Goal: Entertainment & Leisure: Consume media (video, audio)

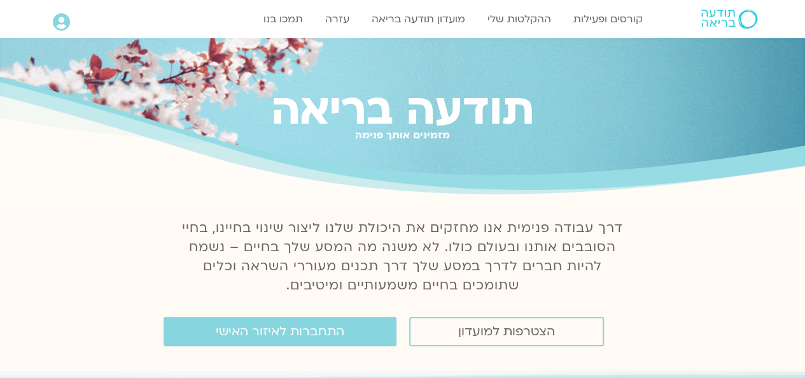
click at [672, 142] on div "מזמינים אותך פנימה" at bounding box center [402, 145] width 805 height 11
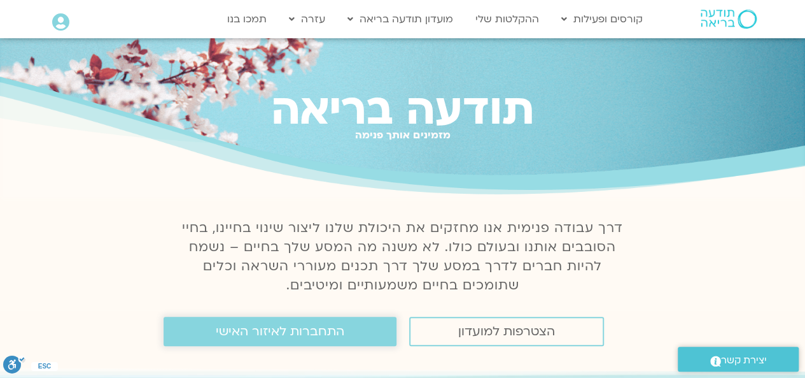
click at [368, 335] on link "התחברות לאיזור האישי" at bounding box center [280, 330] width 233 height 29
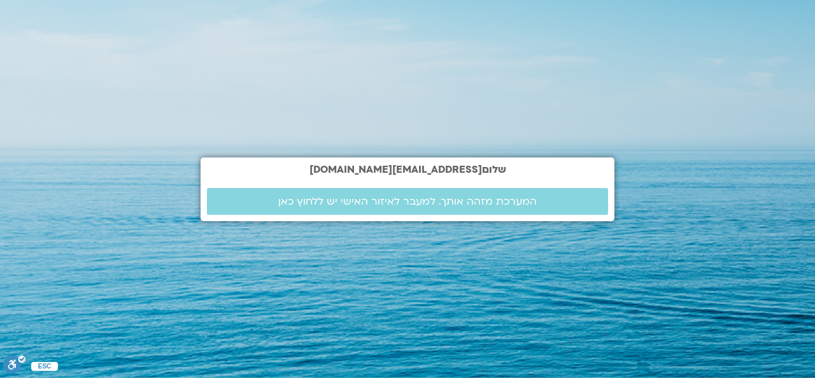
drag, startPoint x: 0, startPoint y: 0, endPoint x: 800, endPoint y: 113, distance: 807.6
click at [800, 113] on section "שלום ivryanat@gmail.com המערכת מזהה אותך. למעבר לאיזור האישי יש ללחוץ כאן" at bounding box center [407, 189] width 815 height 378
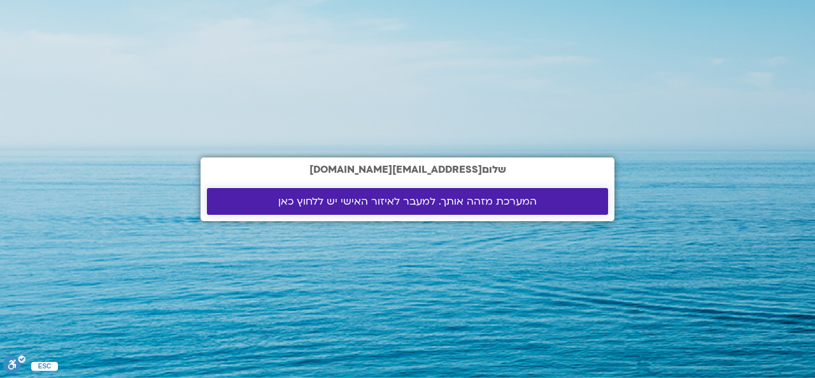
click at [371, 201] on span "המערכת מזהה אותך. למעבר לאיזור האישי יש ללחוץ כאן" at bounding box center [407, 200] width 259 height 11
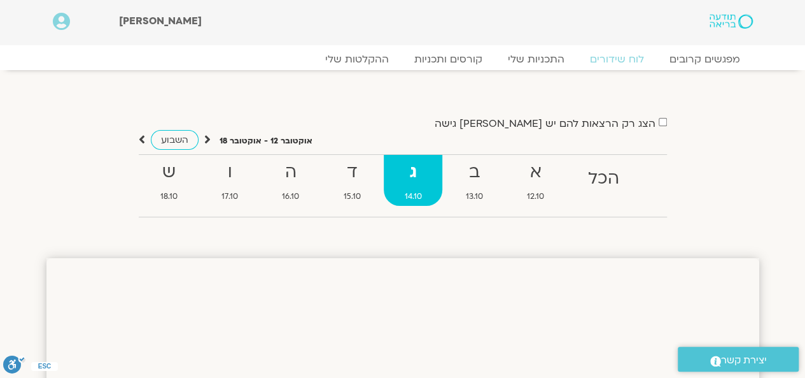
drag, startPoint x: 812, startPoint y: 42, endPoint x: 741, endPoint y: 208, distance: 180.0
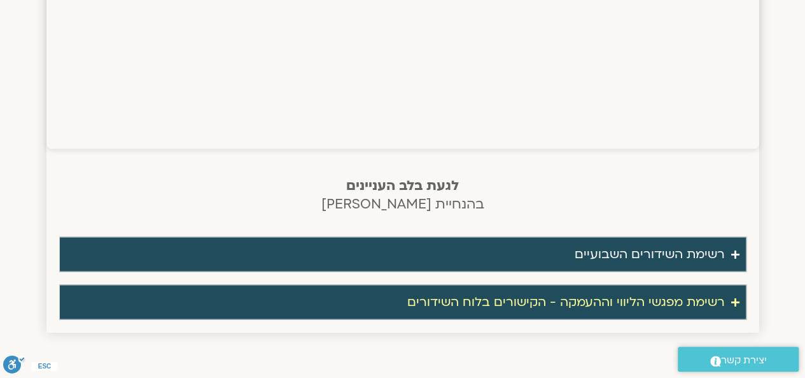
scroll to position [1080, 0]
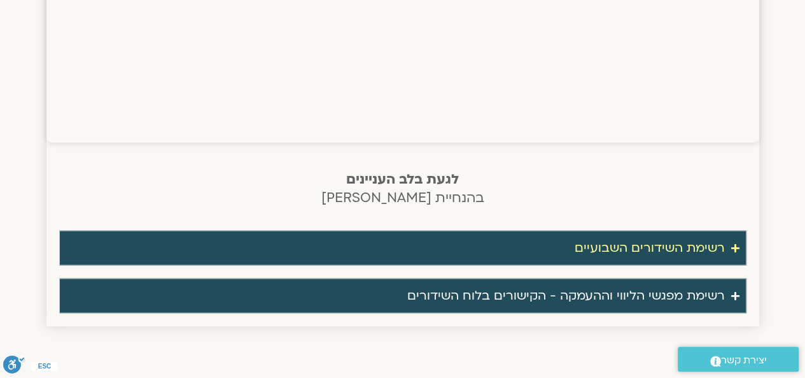
click at [732, 243] on icon "Accordion. Open links with Enter or Space, close with Escape, and navigate with…" at bounding box center [736, 248] width 8 height 10
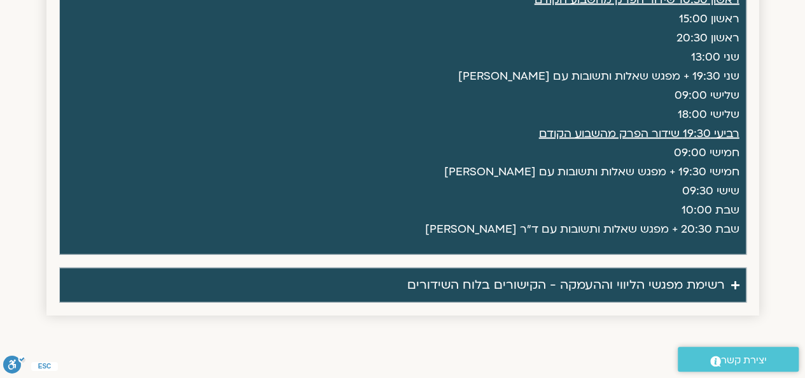
scroll to position [1364, 0]
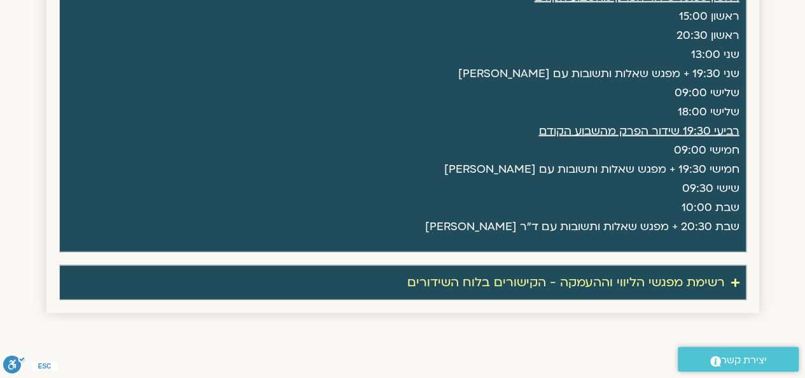
click at [607, 272] on div "רשימת מפגשי הליווי וההעמקה - הקישורים בלוח השידורים" at bounding box center [566, 282] width 318 height 21
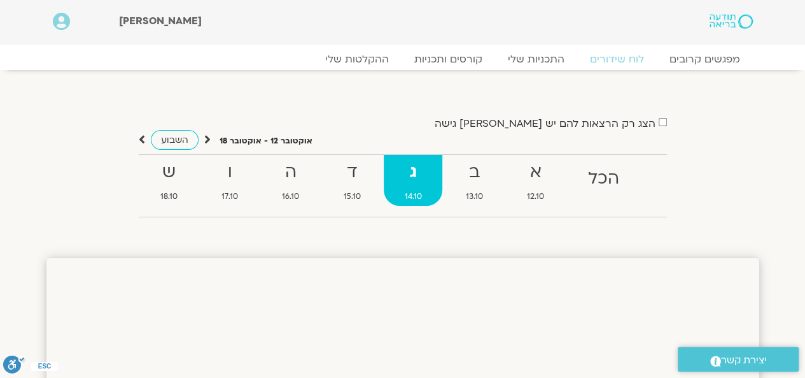
scroll to position [1, 0]
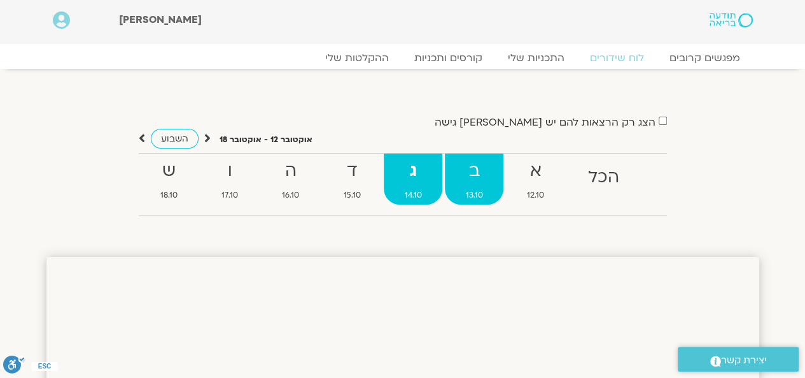
click at [481, 168] on strong "ב" at bounding box center [474, 171] width 59 height 29
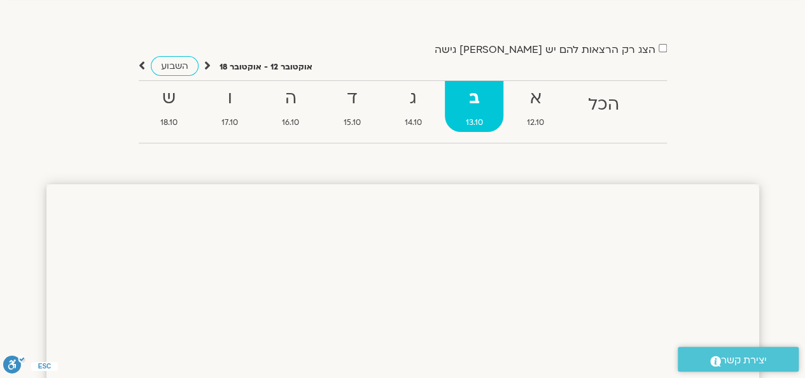
scroll to position [100, 0]
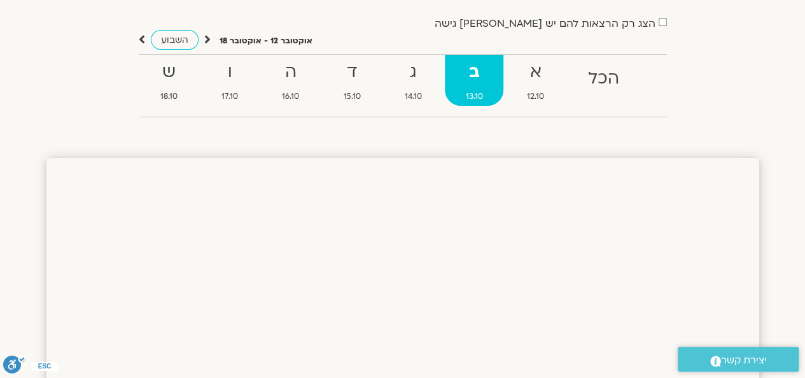
click at [492, 83] on strong "ב" at bounding box center [474, 72] width 59 height 29
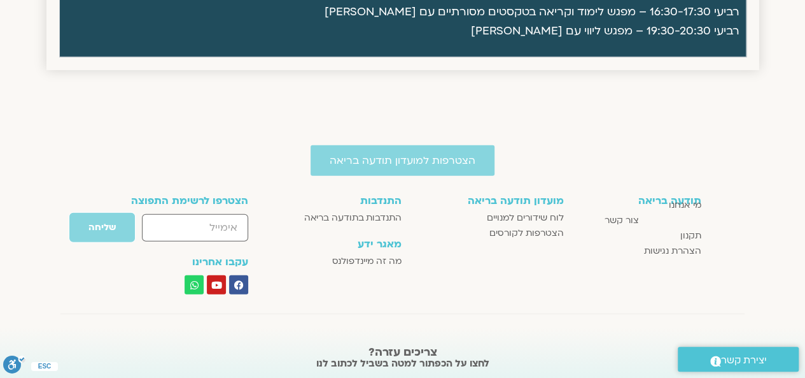
scroll to position [1734, 0]
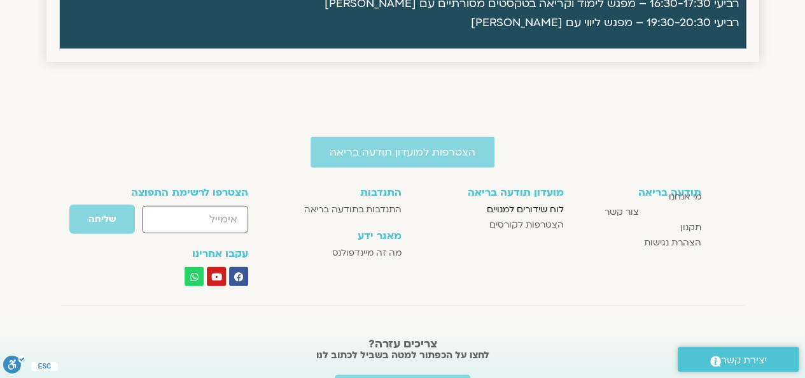
click at [536, 208] on span "לוח שידורים למנויים" at bounding box center [525, 209] width 77 height 15
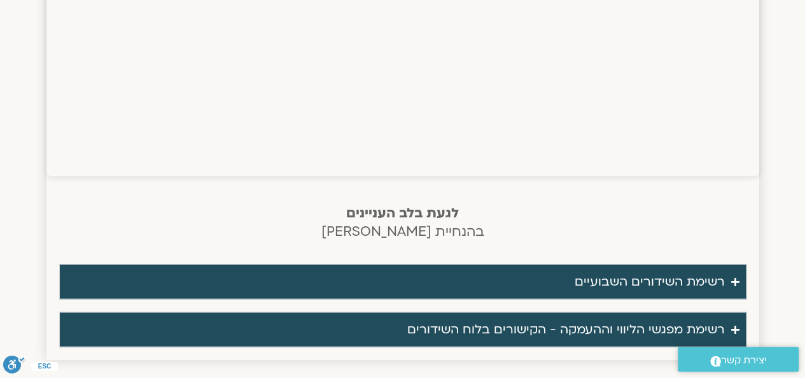
scroll to position [1103, 0]
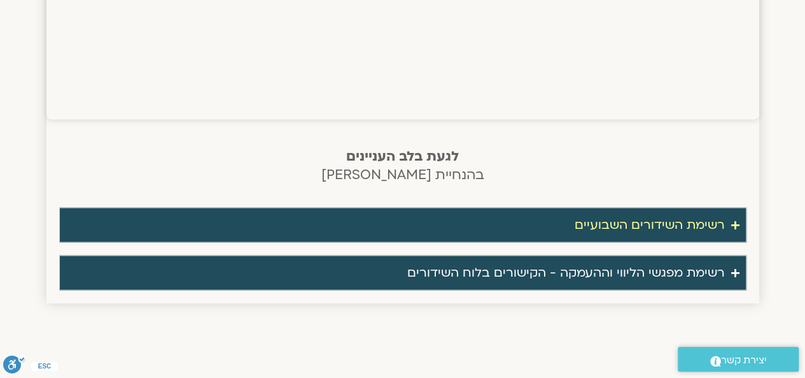
click at [658, 229] on div "רשימת השידורים השבועיים" at bounding box center [650, 224] width 150 height 21
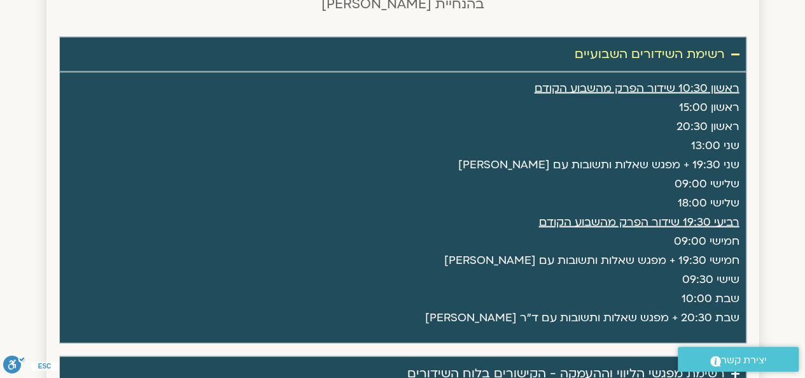
scroll to position [1288, 0]
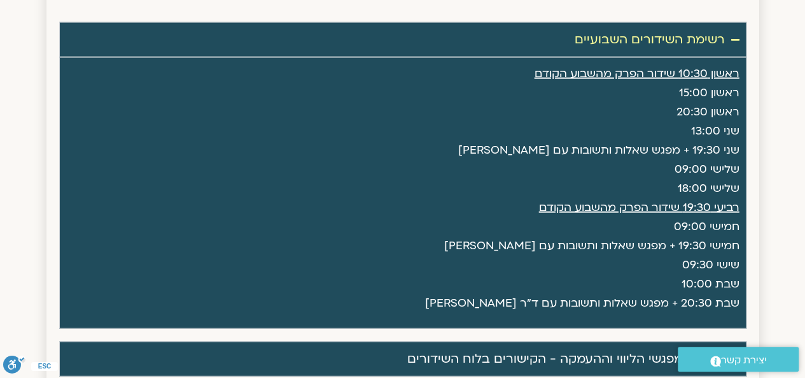
click at [705, 164] on p "ראשון 10:30 שידור הפרק מהשבוע הקודם ראשון 15:00 ראשון 20:30 שני 13:00 שני 19:30…" at bounding box center [403, 188] width 674 height 248
click at [721, 129] on p "ראשון 10:30 שידור הפרק מהשבוע הקודם ראשון 15:00 ראשון 20:30 שני 13:00 שני 19:30…" at bounding box center [403, 188] width 674 height 248
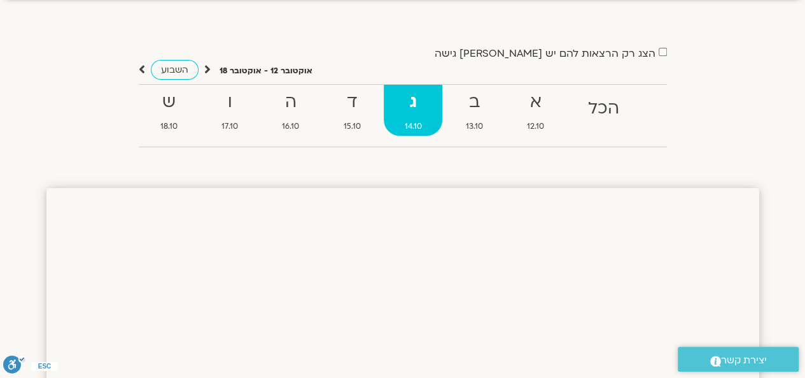
scroll to position [48, 0]
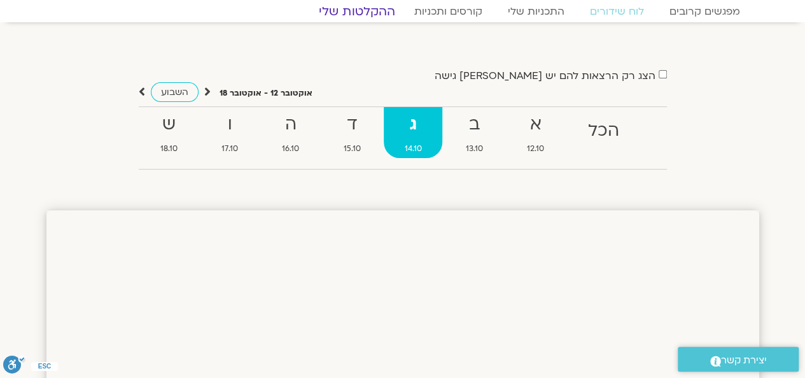
click at [380, 11] on link "ההקלטות שלי" at bounding box center [357, 11] width 107 height 15
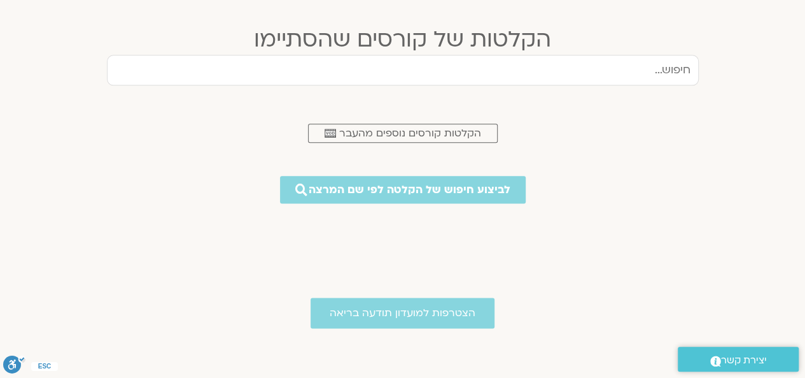
scroll to position [704, 0]
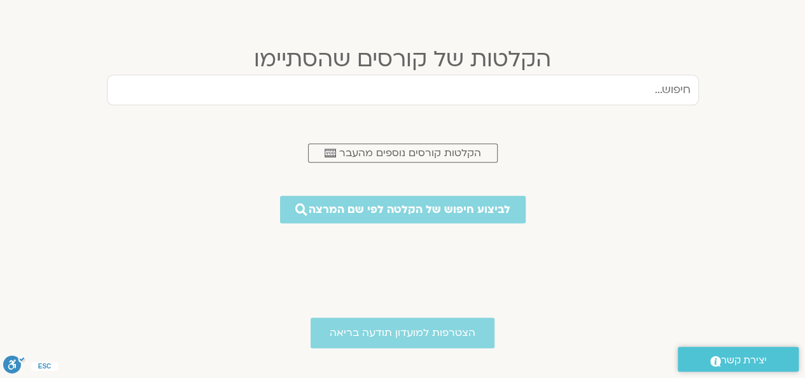
click at [540, 91] on input "text" at bounding box center [403, 89] width 592 height 31
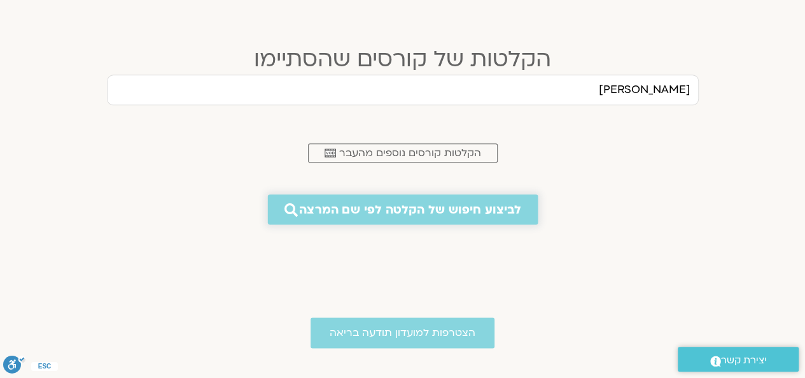
type input "[PERSON_NAME]"
click at [428, 209] on span "לביצוע חיפוש של הקלטה לפי שם המרצה" at bounding box center [410, 208] width 222 height 13
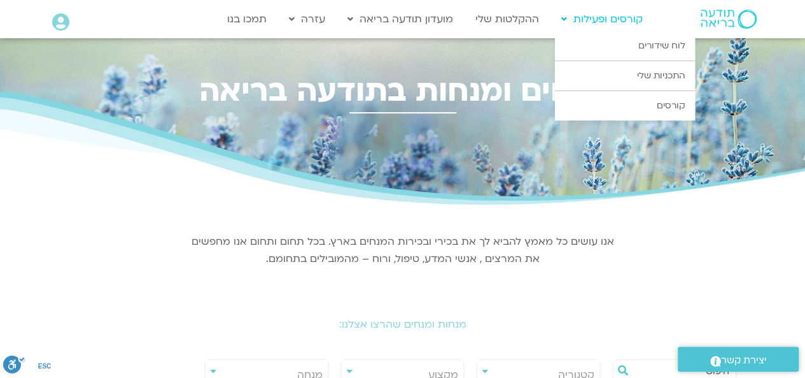
click at [614, 21] on link "קורסים ופעילות" at bounding box center [602, 19] width 94 height 24
click at [634, 72] on link "התכניות שלי" at bounding box center [625, 75] width 140 height 29
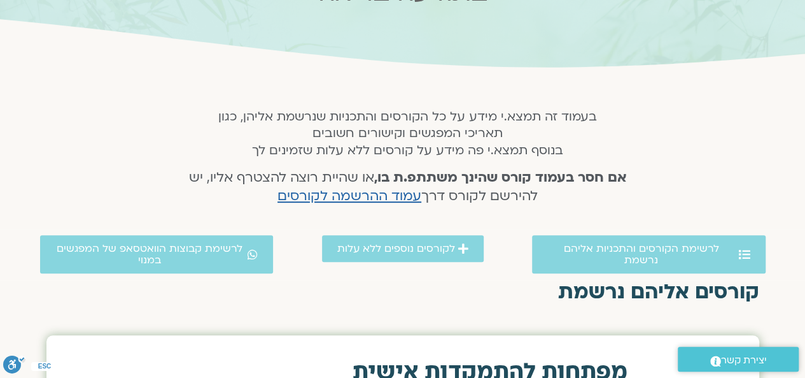
scroll to position [202, 0]
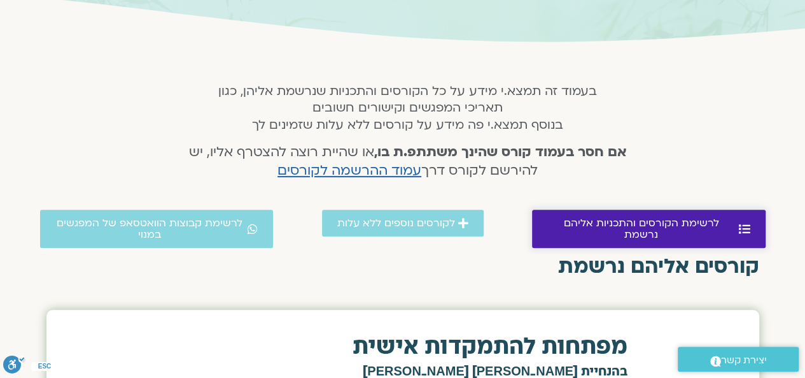
click at [627, 218] on span "לרשימת הקורסים והתכניות אליהם נרשמת" at bounding box center [642, 228] width 188 height 23
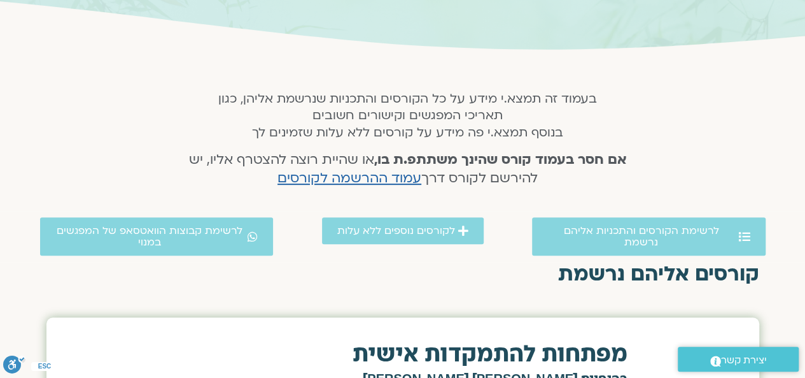
scroll to position [210, 0]
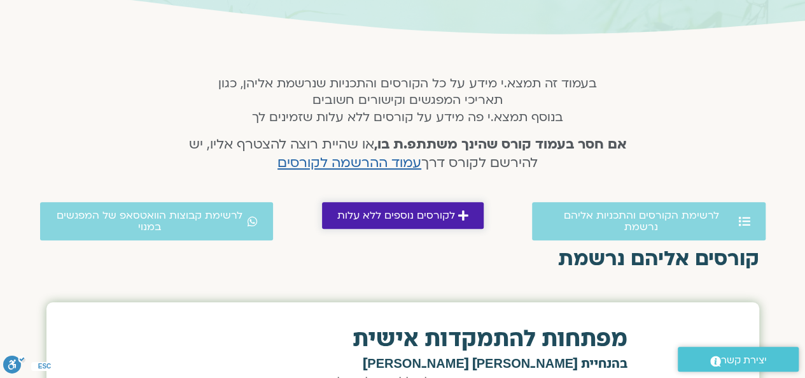
click at [447, 216] on span "לקורסים נוספים ללא עלות" at bounding box center [396, 214] width 118 height 11
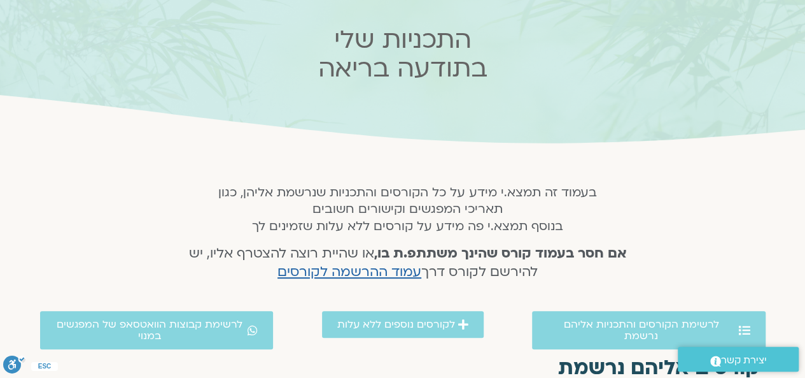
scroll to position [108, 0]
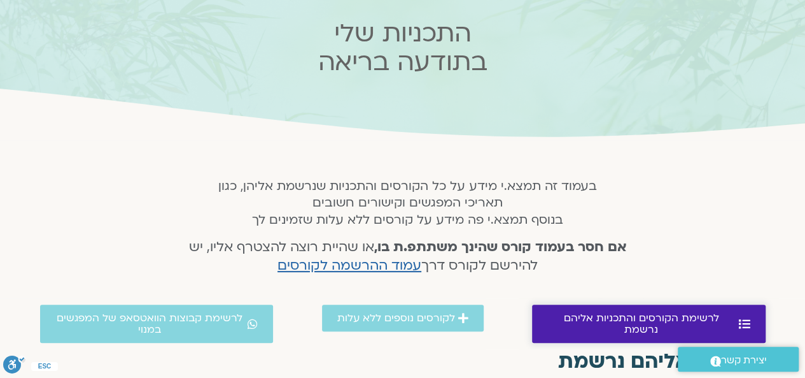
click at [616, 319] on span "לרשימת הקורסים והתכניות אליהם נרשמת" at bounding box center [642, 323] width 188 height 23
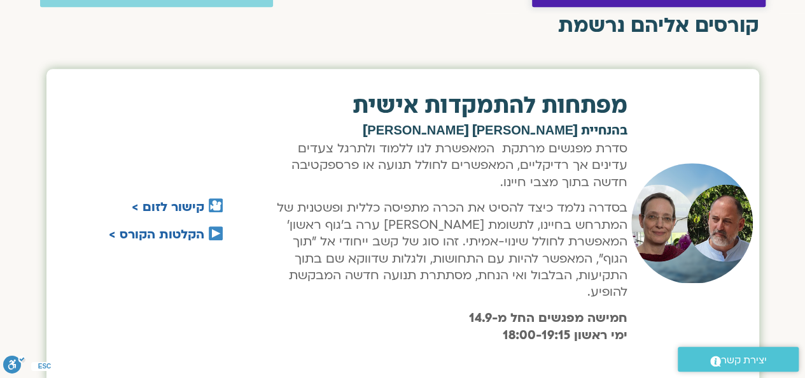
scroll to position [453, 0]
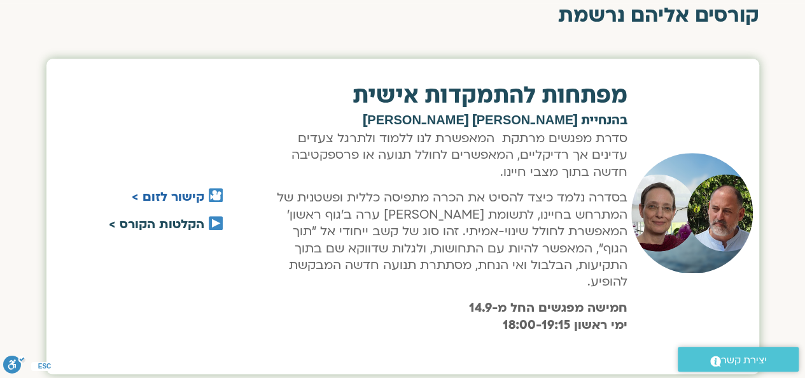
click at [171, 218] on link "הקלטות הקורס >" at bounding box center [157, 224] width 96 height 17
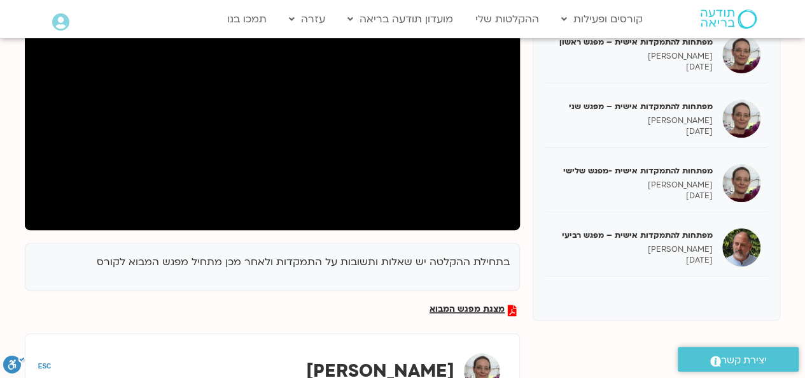
scroll to position [224, 0]
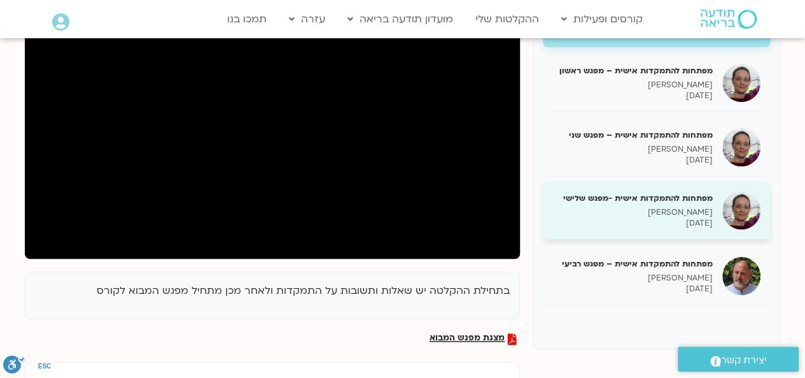
click at [688, 197] on h5 "מפתחות להתמקדות אישית -מפגש שלישי" at bounding box center [633, 197] width 160 height 11
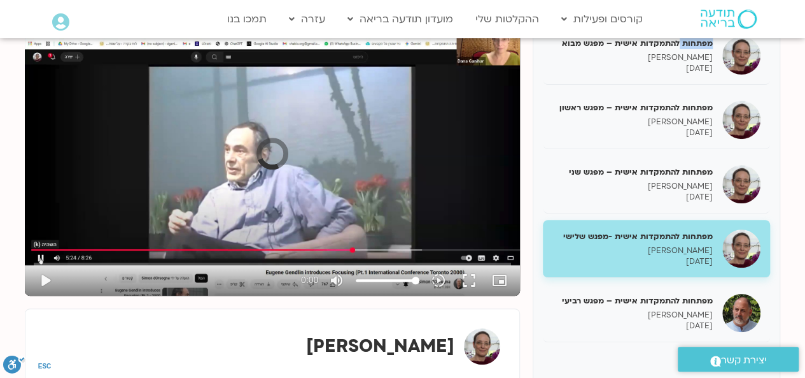
scroll to position [167, 0]
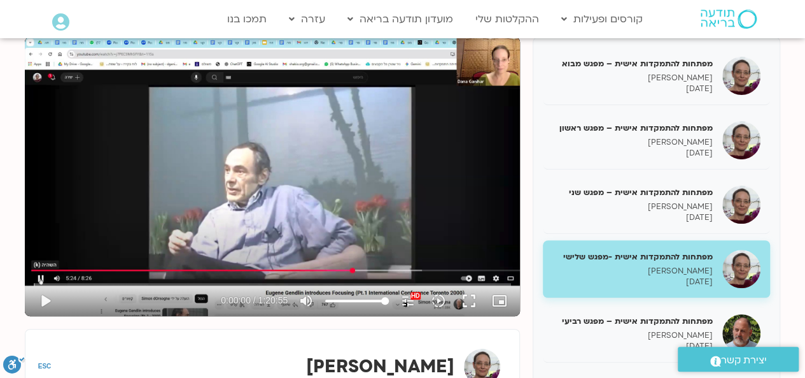
drag, startPoint x: 354, startPoint y: 268, endPoint x: 177, endPoint y: 271, distance: 177.0
click at [108, 271] on div "Skip Ad 51:00 play_arrow 0:00:00 / 1:20:55 volume_up Mute tune Resolution Auto …" at bounding box center [272, 176] width 495 height 279
click at [36, 285] on input "Seek" at bounding box center [273, 284] width 478 height 8
click at [46, 285] on input "Seek" at bounding box center [273, 284] width 478 height 8
click at [44, 283] on input "Seek" at bounding box center [273, 284] width 478 height 8
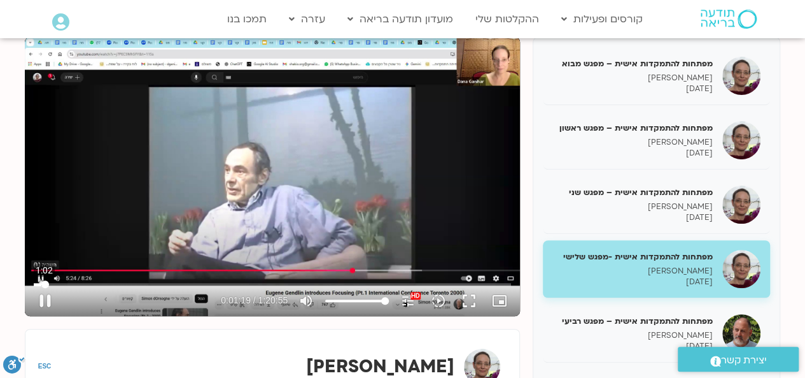
click at [43, 283] on input "Seek" at bounding box center [273, 284] width 478 height 8
click at [46, 283] on input "Seek" at bounding box center [273, 284] width 478 height 8
click at [47, 283] on input "Seek" at bounding box center [273, 284] width 478 height 8
click at [49, 283] on input "Seek" at bounding box center [273, 284] width 478 height 8
click at [48, 282] on input "Seek" at bounding box center [273, 284] width 478 height 8
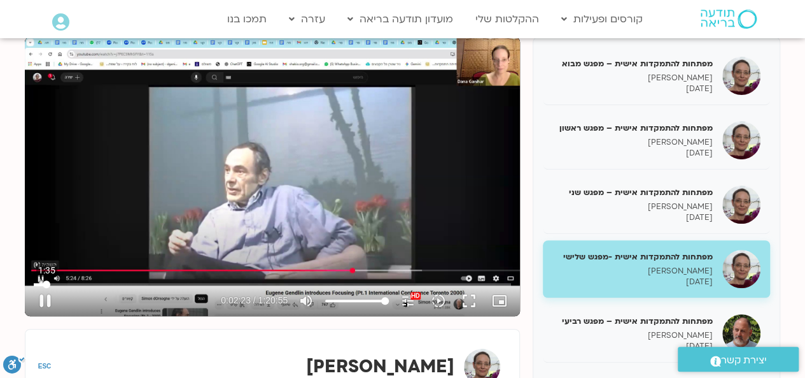
click at [46, 283] on input "Seek" at bounding box center [273, 284] width 478 height 8
click at [47, 300] on button "pause" at bounding box center [45, 300] width 31 height 31
click at [51, 299] on button "play_arrow" at bounding box center [45, 300] width 31 height 31
click at [47, 297] on button "pause" at bounding box center [45, 300] width 31 height 31
click at [55, 301] on button "play_arrow" at bounding box center [45, 300] width 31 height 31
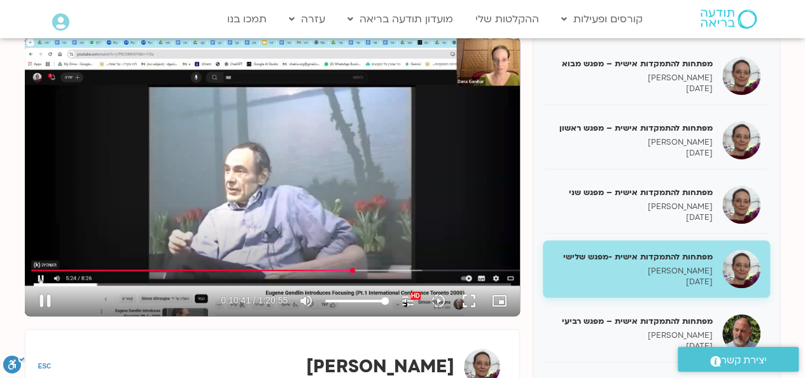
click at [383, 300] on input "Volume" at bounding box center [357, 301] width 64 height 8
click at [97, 284] on input "Seek" at bounding box center [273, 284] width 478 height 8
click at [96, 284] on input "Seek" at bounding box center [273, 284] width 478 height 8
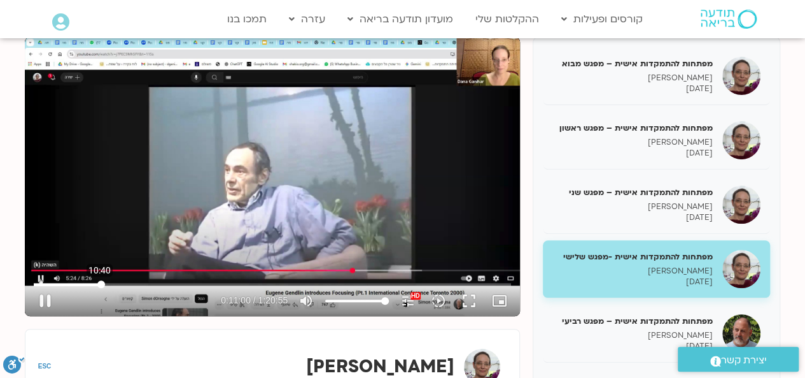
click at [99, 283] on input "Seek" at bounding box center [273, 284] width 478 height 8
click at [97, 285] on input "Seek" at bounding box center [273, 284] width 478 height 8
click at [48, 295] on button "pause" at bounding box center [45, 300] width 31 height 31
click at [49, 303] on button "play_arrow" at bounding box center [45, 300] width 31 height 31
click at [232, 285] on input "Seek" at bounding box center [273, 284] width 478 height 8
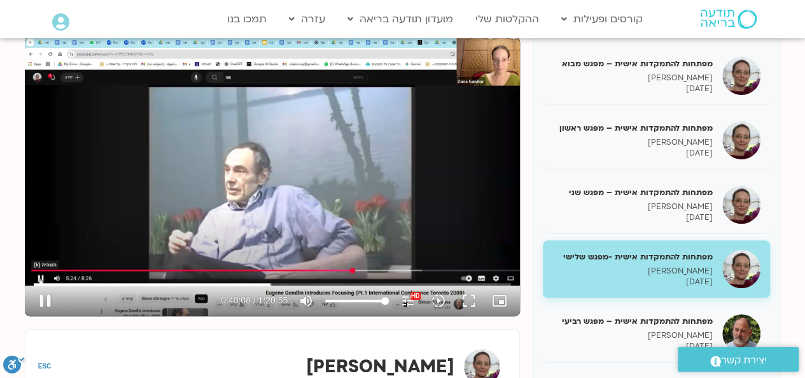
click at [38, 278] on div "Skip Ad 0:22 pause 0:40:08 / 1:20:55 volume_up Mute tune Resolution Auto 1080p …" at bounding box center [272, 294] width 485 height 41
click at [43, 298] on button "pause" at bounding box center [45, 300] width 31 height 31
click at [41, 299] on button "play_arrow" at bounding box center [45, 300] width 31 height 31
click at [135, 229] on div "Skip Ad 0:22 pause 0:41:00 / 1:20:55 volume_up Mute tune Resolution Auto 1080p …" at bounding box center [272, 176] width 495 height 279
click at [332, 224] on div "Skip Ad 0:22 play_arrow 0:41:00 / 1:20:55 volume_up Mute tune Resolution Auto 1…" at bounding box center [272, 176] width 495 height 279
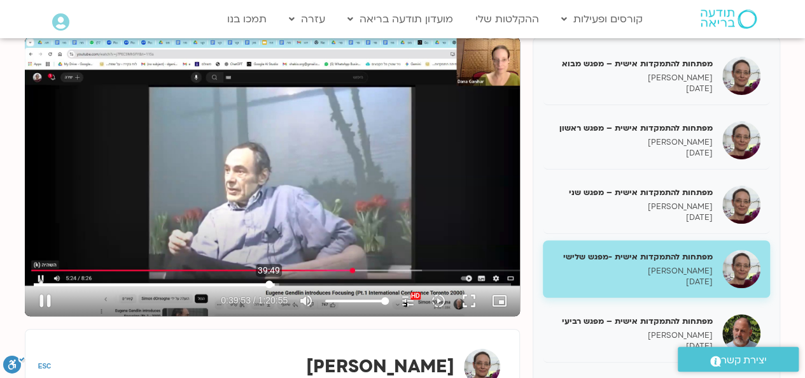
click at [269, 284] on input "Seek" at bounding box center [273, 284] width 478 height 8
click at [272, 283] on input "Seek" at bounding box center [273, 284] width 478 height 8
click at [349, 268] on div "Skip Ad 47:23 pause 0:40:06 / 1:20:55 volume_up Mute tune Resolution Auto 1080p…" at bounding box center [272, 176] width 495 height 279
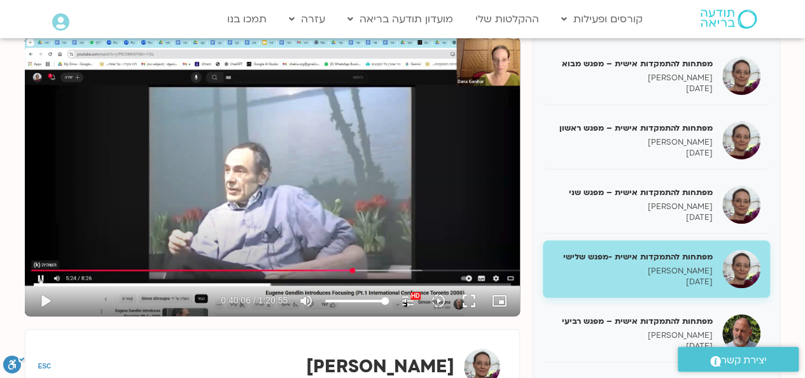
click at [350, 268] on div "Skip Ad 47:23 play_arrow 0:40:06 / 1:20:55 volume_up Mute tune Resolution Auto …" at bounding box center [272, 176] width 495 height 279
click at [350, 268] on div "Skip Ad 47:23 pause 0:40:06 / 1:20:55 volume_up Mute tune Resolution Auto 1080p…" at bounding box center [272, 176] width 495 height 279
click at [377, 236] on div "Skip Ad 47:23 play_arrow 0:40:06 / 1:20:55 volume_up Mute tune Resolution Auto …" at bounding box center [272, 176] width 495 height 279
click at [295, 281] on input "Seek" at bounding box center [273, 284] width 478 height 8
click at [294, 284] on input "Seek" at bounding box center [273, 284] width 478 height 8
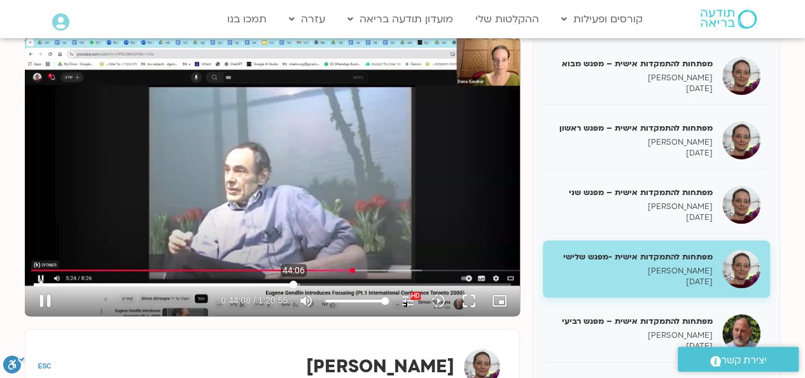
click at [294, 283] on input "Seek" at bounding box center [273, 284] width 478 height 8
click at [292, 281] on input "Seek" at bounding box center [273, 284] width 478 height 8
click at [290, 282] on input "Seek" at bounding box center [273, 284] width 478 height 8
click at [289, 285] on input "Seek" at bounding box center [273, 284] width 478 height 8
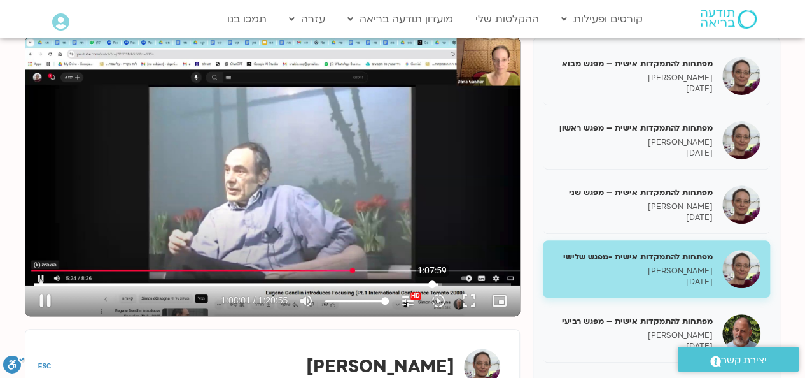
click at [432, 284] on input "Seek" at bounding box center [273, 284] width 478 height 8
click at [42, 295] on button "pause" at bounding box center [45, 300] width 31 height 31
type input "4762.308482"
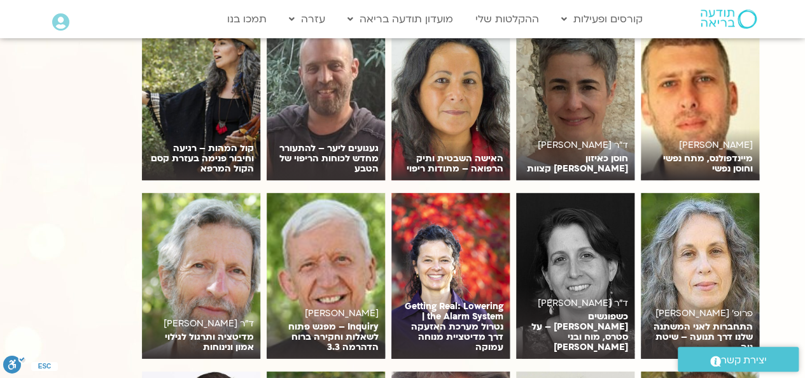
scroll to position [1818, 0]
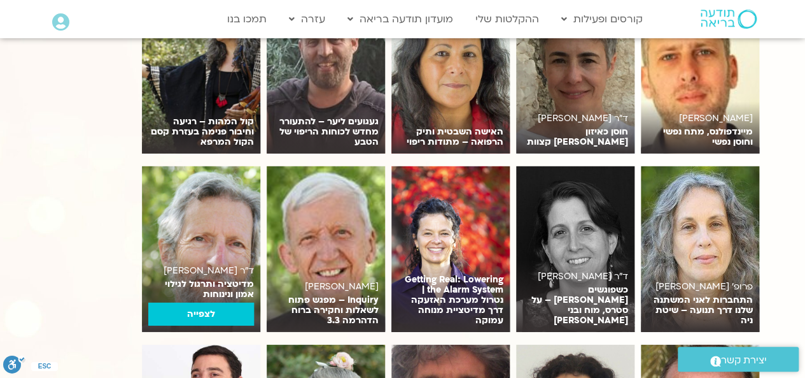
click at [225, 215] on img at bounding box center [201, 249] width 118 height 166
click at [225, 216] on img at bounding box center [201, 249] width 118 height 166
click at [209, 302] on link "לצפייה" at bounding box center [201, 313] width 106 height 23
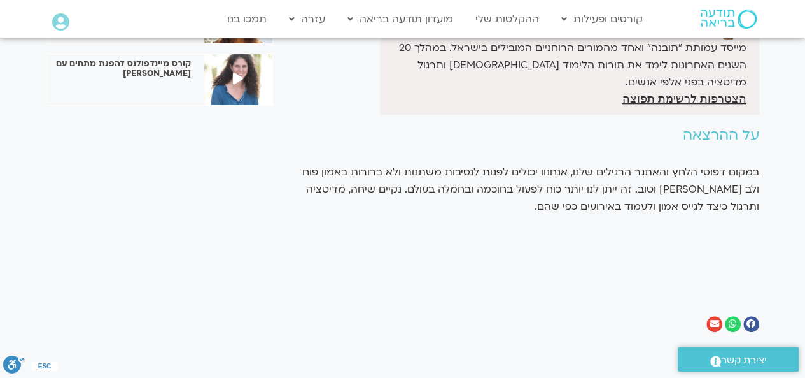
scroll to position [208, 0]
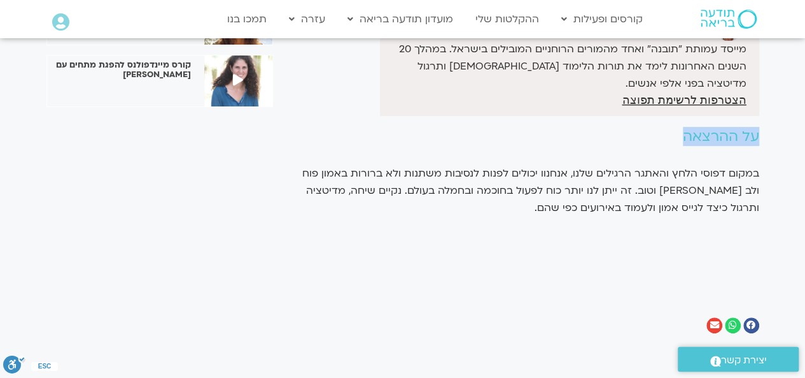
drag, startPoint x: 802, startPoint y: 157, endPoint x: 807, endPoint y: 120, distance: 37.4
click at [805, 120] on html "דלג לתוכן Main Menu קורסים ופעילות לוח שידורים התכניות שלי קורסים ההקלטות שלי מ…" at bounding box center [402, 289] width 805 height 995
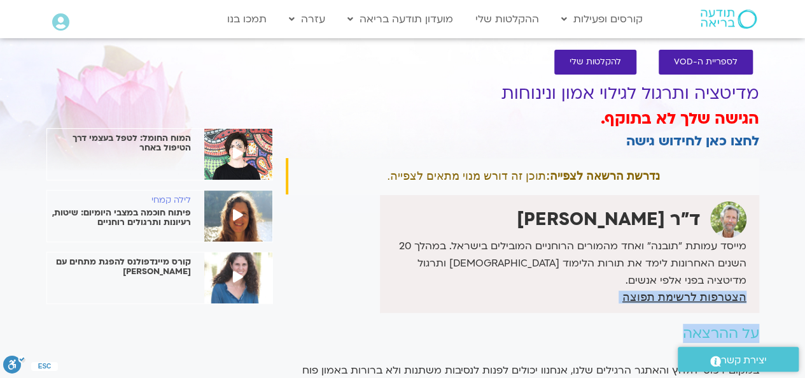
scroll to position [0, 0]
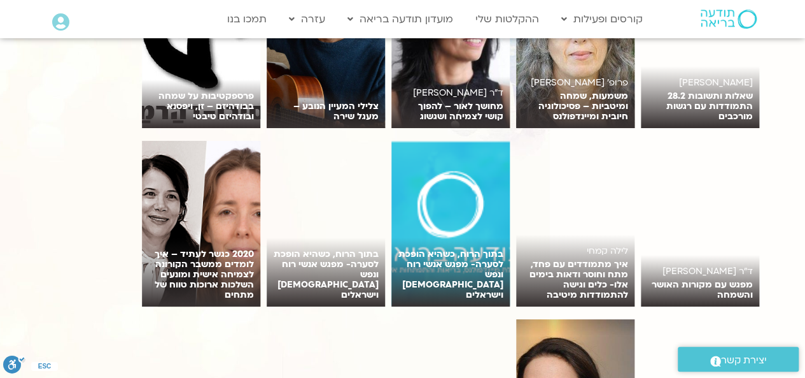
scroll to position [4689, 0]
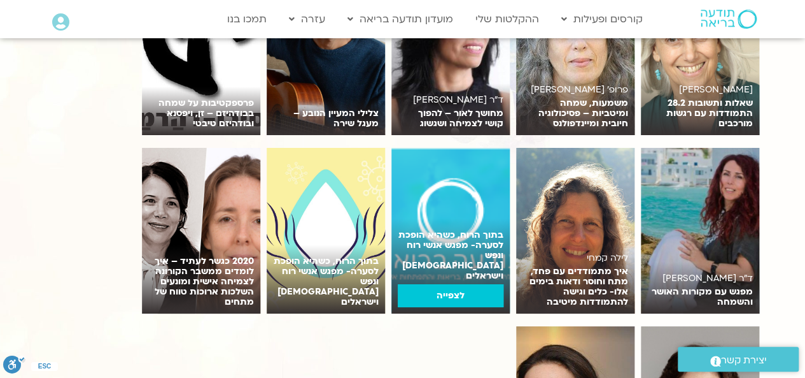
click at [442, 284] on link "לצפייה" at bounding box center [451, 295] width 106 height 23
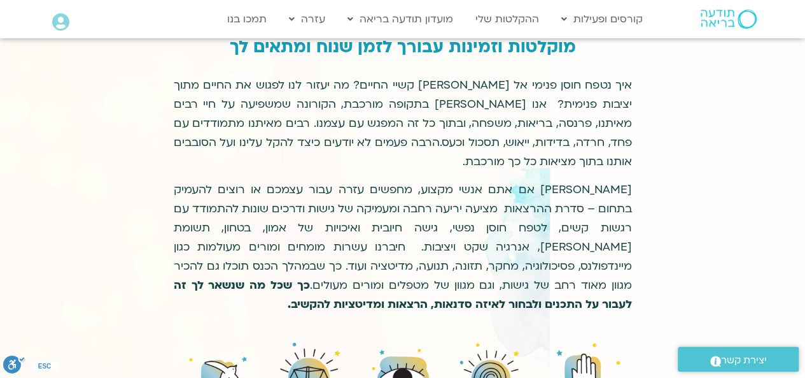
scroll to position [311, 0]
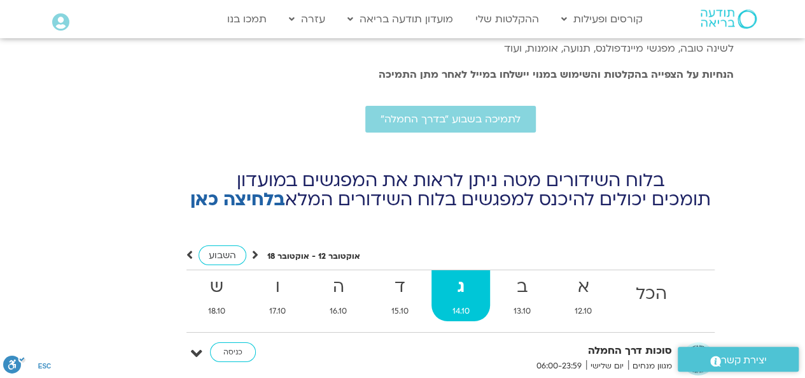
scroll to position [4572, 0]
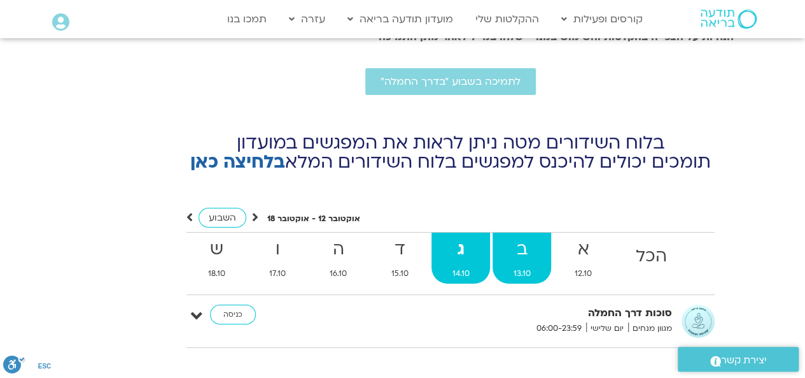
click at [522, 235] on strong "ב" at bounding box center [522, 249] width 59 height 29
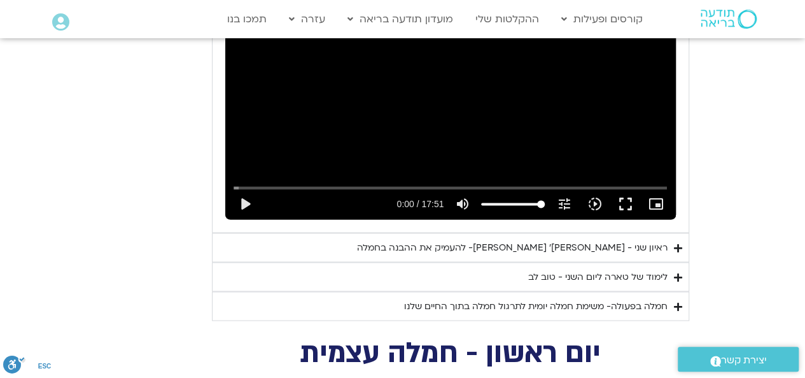
scroll to position [3403, 0]
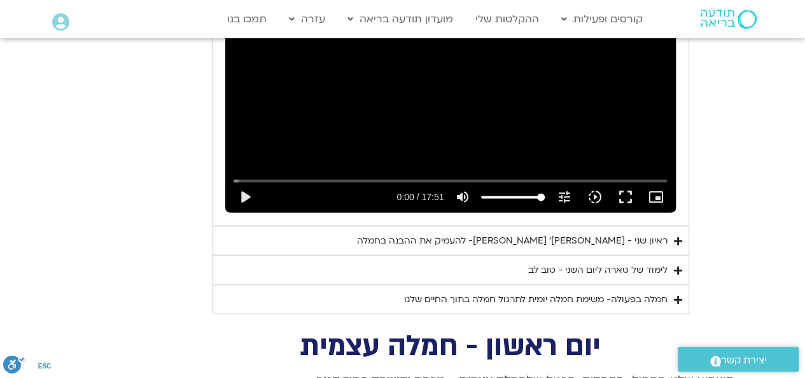
click at [512, 232] on div "ראיון שני - [PERSON_NAME]׳ [PERSON_NAME]- להעמיק את ההבנה בחמלה" at bounding box center [512, 239] width 311 height 15
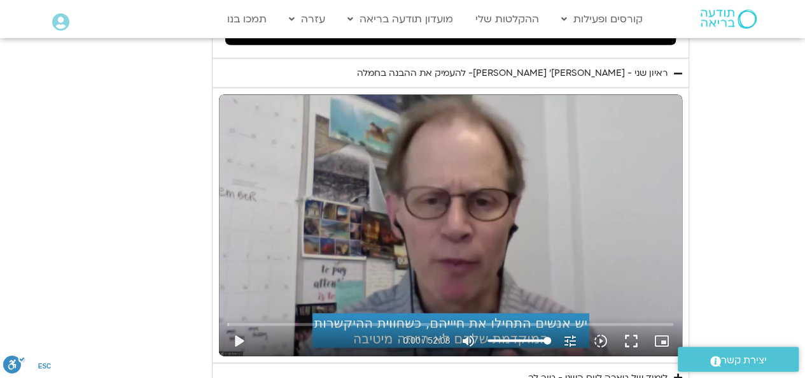
scroll to position [3532, 0]
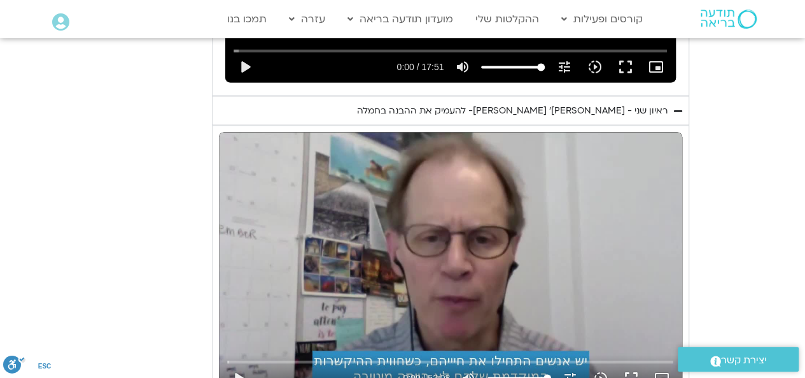
click at [538, 241] on div "Skip Ad 3:45 play_arrow 0:00 / 52:08 volume_up Mute tune Resolution Auto 720p s…" at bounding box center [451, 262] width 464 height 261
click at [465, 258] on div "Skip Ad 8:17 pause 0:12 / 52:08 volume_up Mute tune Resolution Auto 720p slow_m…" at bounding box center [451, 262] width 464 height 261
click at [329, 229] on div "Skip Ad 8:17 play_arrow 0:12 / 52:08 volume_up Mute tune Resolution Auto 720p s…" at bounding box center [451, 262] width 464 height 261
click at [261, 357] on input "Seek" at bounding box center [450, 361] width 446 height 8
click at [239, 357] on input "Seek" at bounding box center [450, 361] width 446 height 8
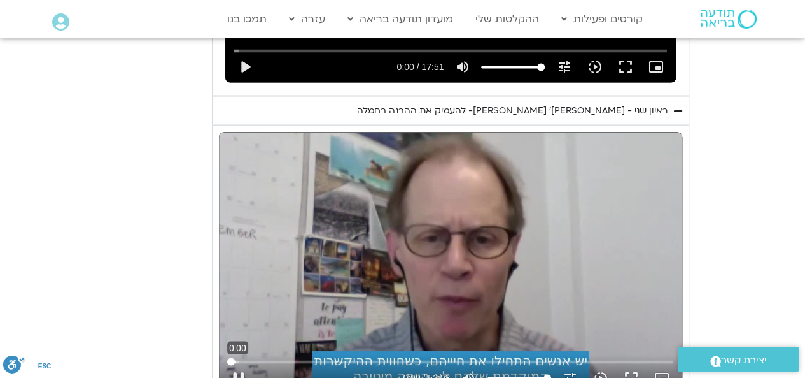
click at [229, 357] on input "Seek" at bounding box center [450, 361] width 446 height 8
click at [236, 357] on input "Seek" at bounding box center [450, 361] width 446 height 8
click at [233, 357] on input "Seek" at bounding box center [450, 361] width 446 height 8
click at [243, 357] on input "Seek" at bounding box center [450, 361] width 446 height 8
click at [250, 357] on input "Seek" at bounding box center [450, 361] width 446 height 8
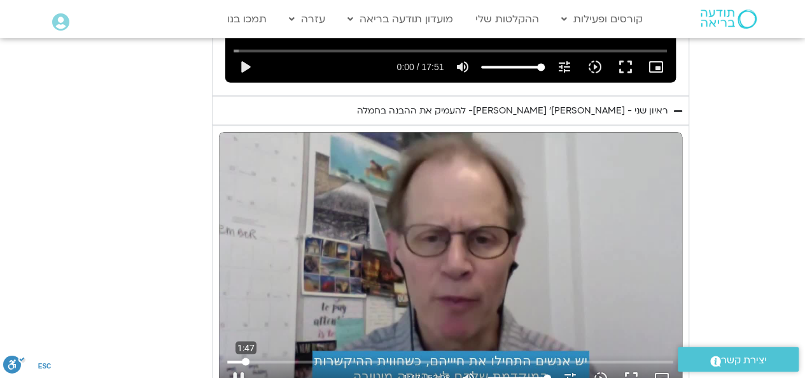
click at [246, 357] on input "Seek" at bounding box center [450, 361] width 446 height 8
click at [244, 357] on input "Seek" at bounding box center [450, 361] width 446 height 8
click at [242, 357] on input "Seek" at bounding box center [450, 361] width 446 height 8
click at [254, 362] on div "Accordion. Open links with Enter or Space, close with Escape, and navigate with…" at bounding box center [327, 377] width 146 height 31
click at [252, 357] on input "Seek" at bounding box center [450, 361] width 446 height 8
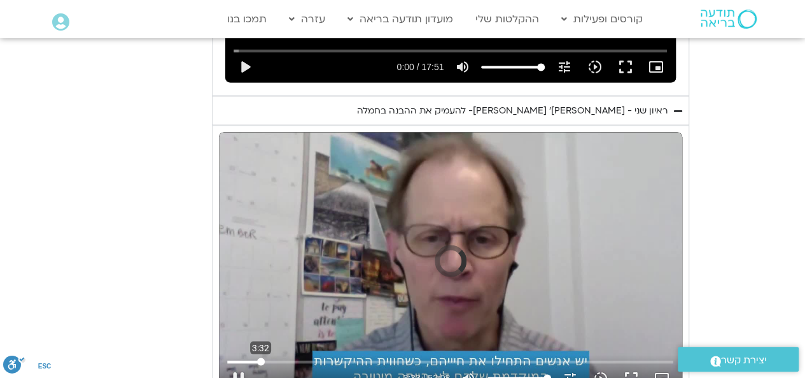
click at [260, 357] on input "Seek" at bounding box center [450, 361] width 446 height 8
click at [267, 357] on input "Seek" at bounding box center [450, 361] width 446 height 8
click at [269, 357] on input "Seek" at bounding box center [450, 361] width 446 height 8
click at [232, 357] on input "Seek" at bounding box center [450, 361] width 446 height 8
click at [228, 357] on input "Seek" at bounding box center [450, 361] width 446 height 8
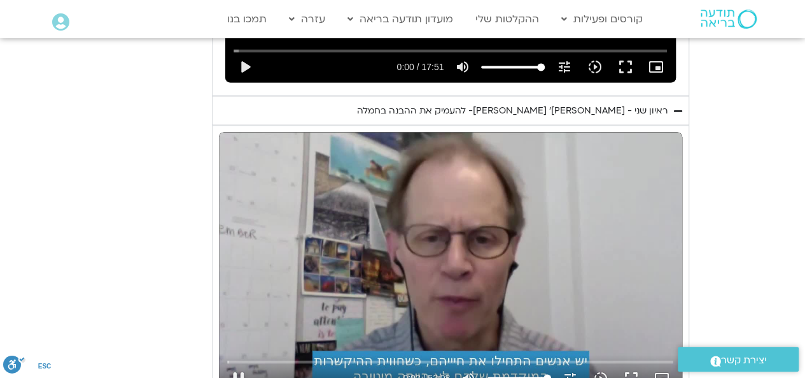
click at [226, 351] on div "Skip Ad 0:00 pause 0:02 / 52:08 volume_up Mute tune Resolution Auto 720p slow_m…" at bounding box center [450, 371] width 454 height 41
click at [239, 357] on input "Seek" at bounding box center [450, 361] width 446 height 8
click at [236, 357] on input "Seek" at bounding box center [450, 361] width 446 height 8
click at [234, 357] on input "Seek" at bounding box center [450, 361] width 446 height 8
click at [237, 357] on input "Seek" at bounding box center [450, 361] width 446 height 8
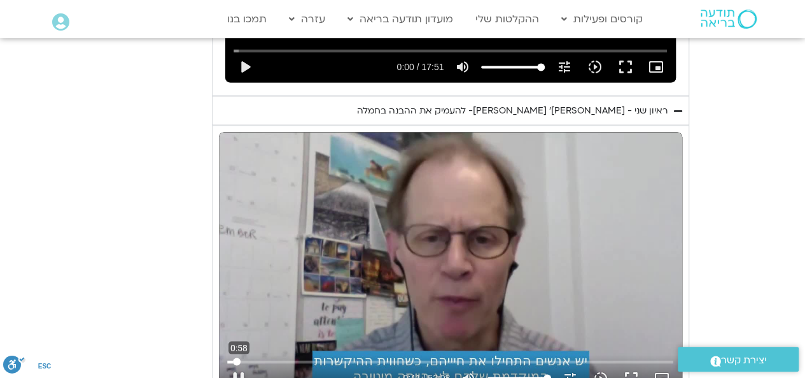
click at [239, 357] on input "Seek" at bounding box center [450, 361] width 446 height 8
click at [241, 357] on input "Seek" at bounding box center [450, 361] width 446 height 8
click at [233, 357] on input "Seek" at bounding box center [450, 361] width 446 height 8
click at [239, 357] on input "Seek" at bounding box center [450, 361] width 446 height 8
click at [238, 357] on input "Seek" at bounding box center [450, 361] width 446 height 8
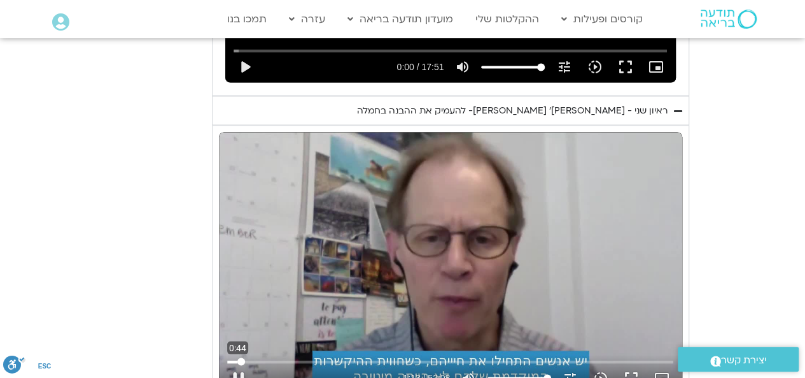
click at [237, 357] on input "Seek" at bounding box center [450, 361] width 446 height 8
click at [236, 357] on input "Seek" at bounding box center [450, 361] width 446 height 8
click at [238, 362] on button "pause" at bounding box center [238, 377] width 31 height 31
type input "222.854507"
